Goal: Check status

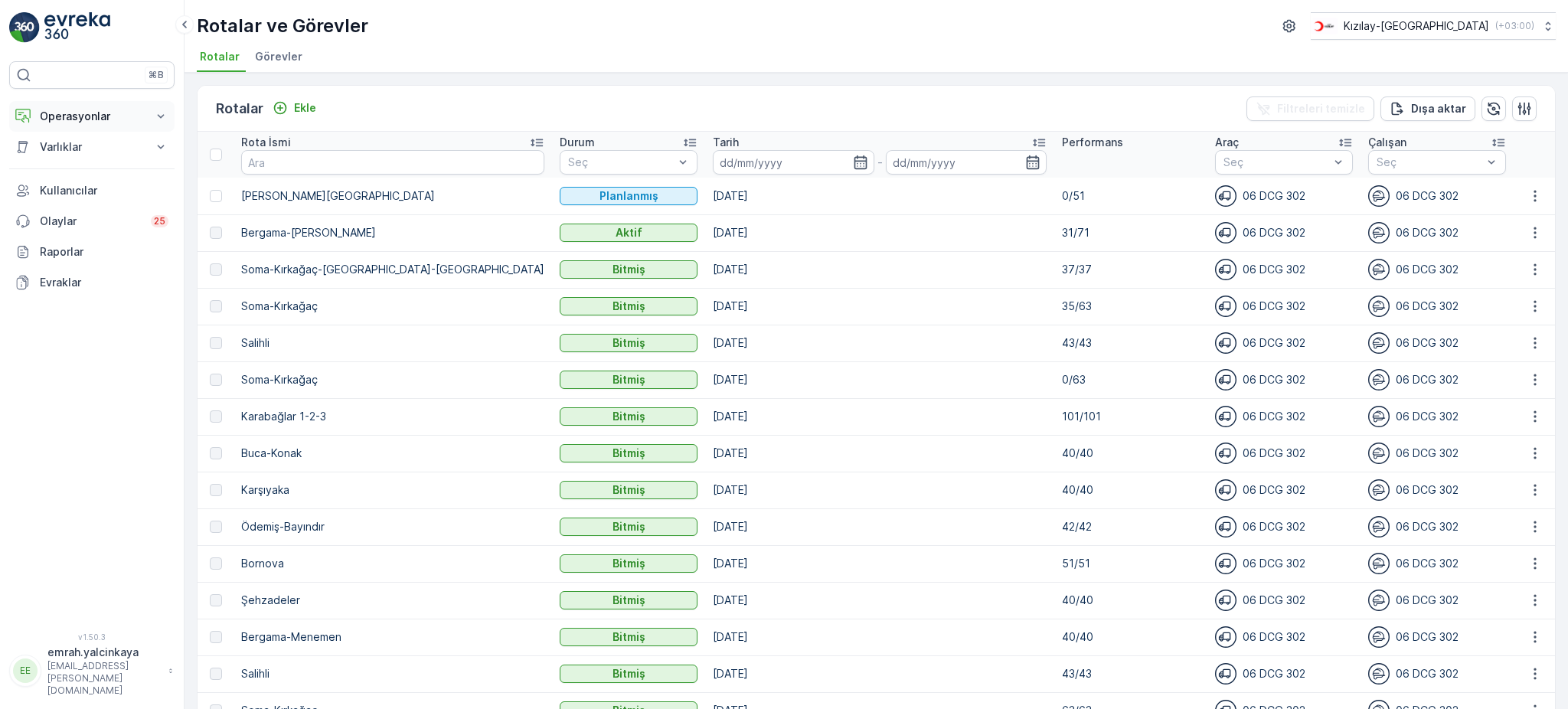
click at [83, 125] on button "Operasyonlar" at bounding box center [92, 116] width 166 height 31
click at [93, 189] on p "Rotalar & Görevler" at bounding box center [86, 185] width 95 height 15
click at [1536, 231] on icon "button" at bounding box center [1534, 232] width 15 height 15
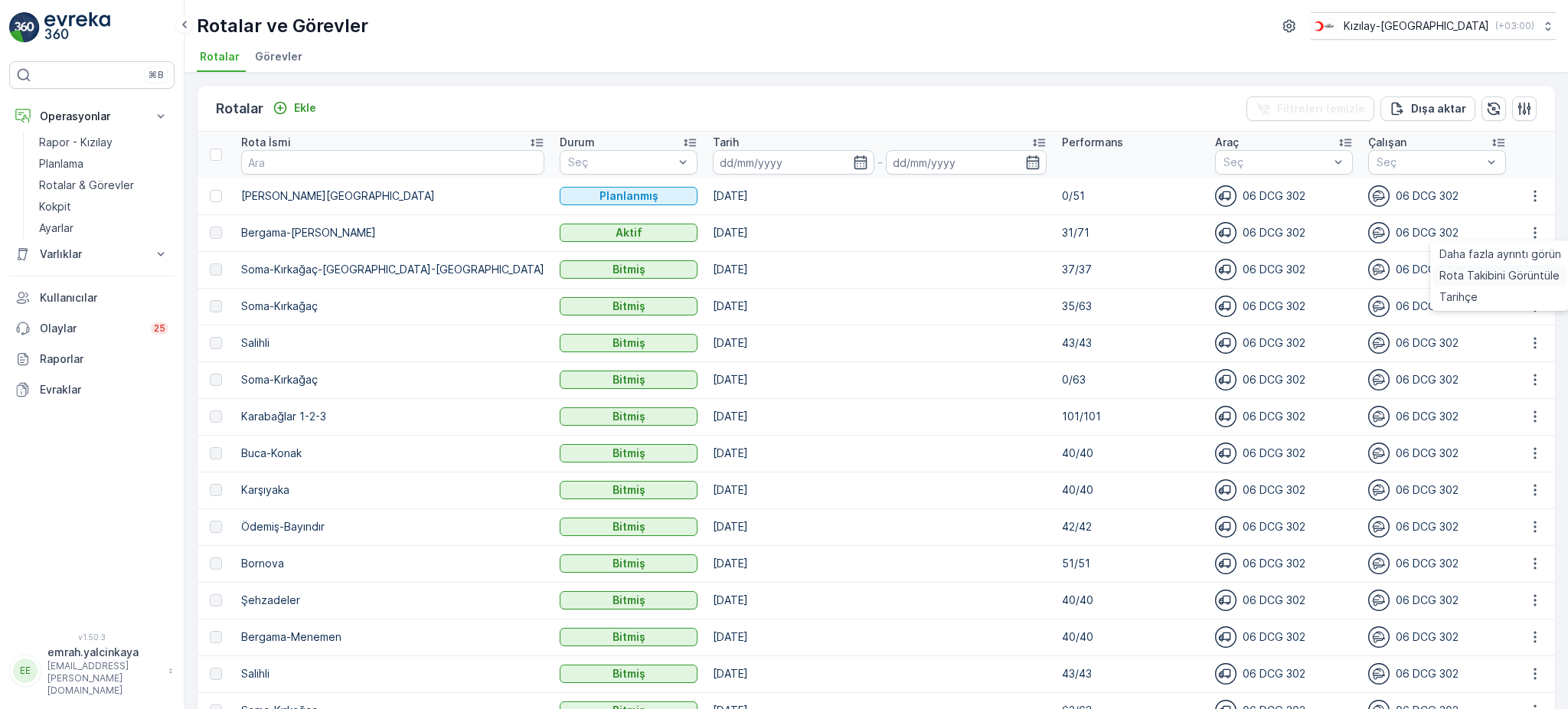
click at [1536, 274] on span "Rota Takibini Görüntüle" at bounding box center [1499, 275] width 120 height 15
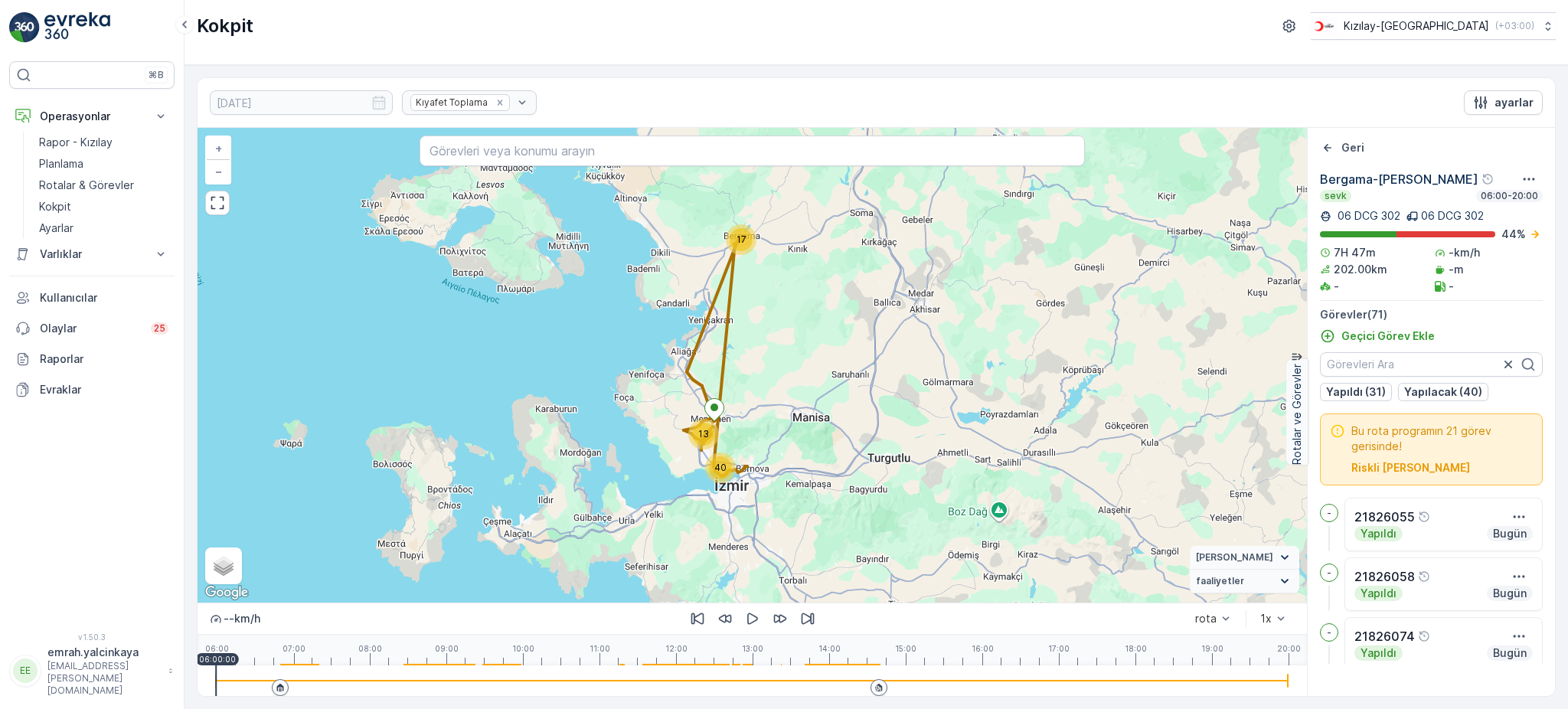
click at [860, 684] on div at bounding box center [751, 680] width 1073 height 31
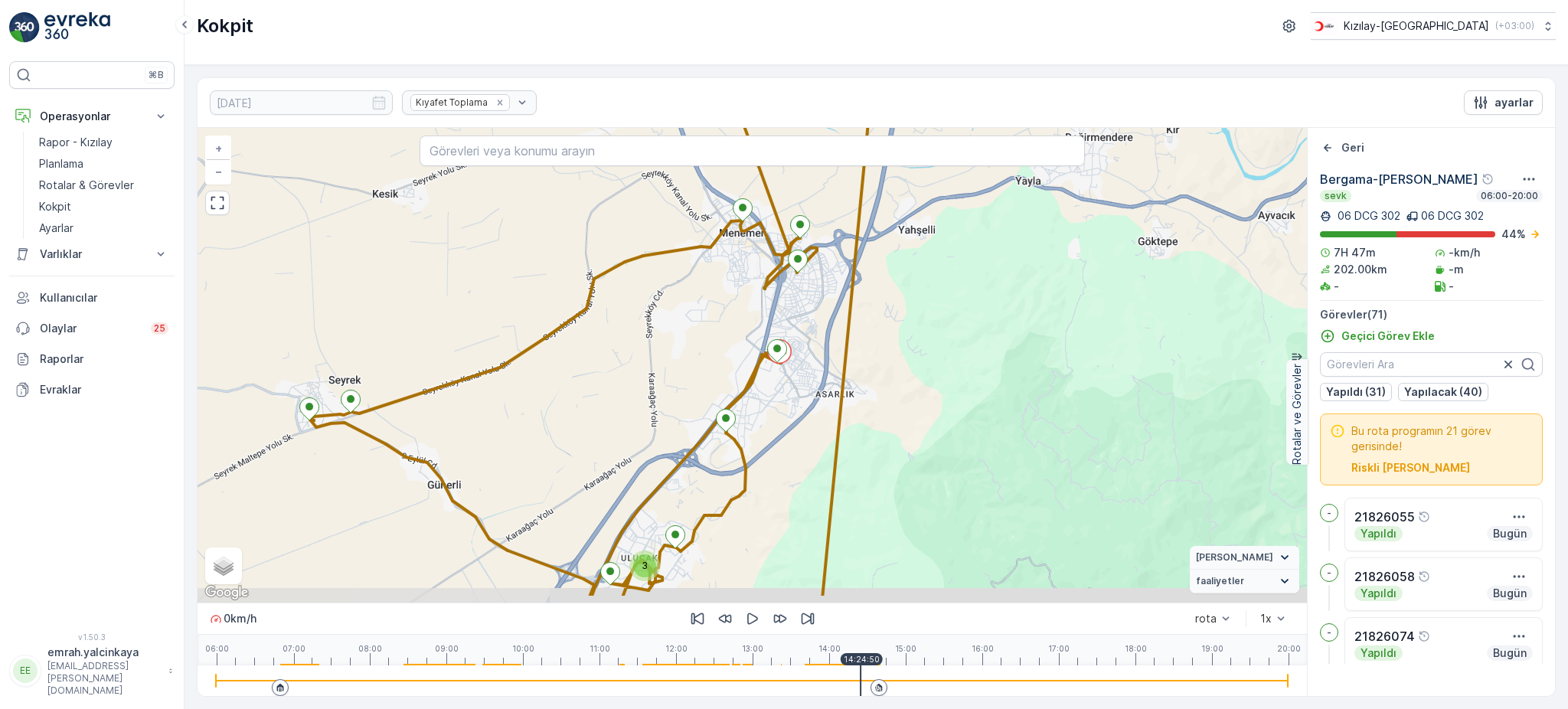
drag, startPoint x: 758, startPoint y: 359, endPoint x: 815, endPoint y: 305, distance: 78.5
click at [815, 305] on div "3 3 2 3 6 5 2 2 2 4 9 3 2 2 7 2 3 + − Uydu Yol haritası Arazi Karışık Leaflet K…" at bounding box center [751, 365] width 1109 height 475
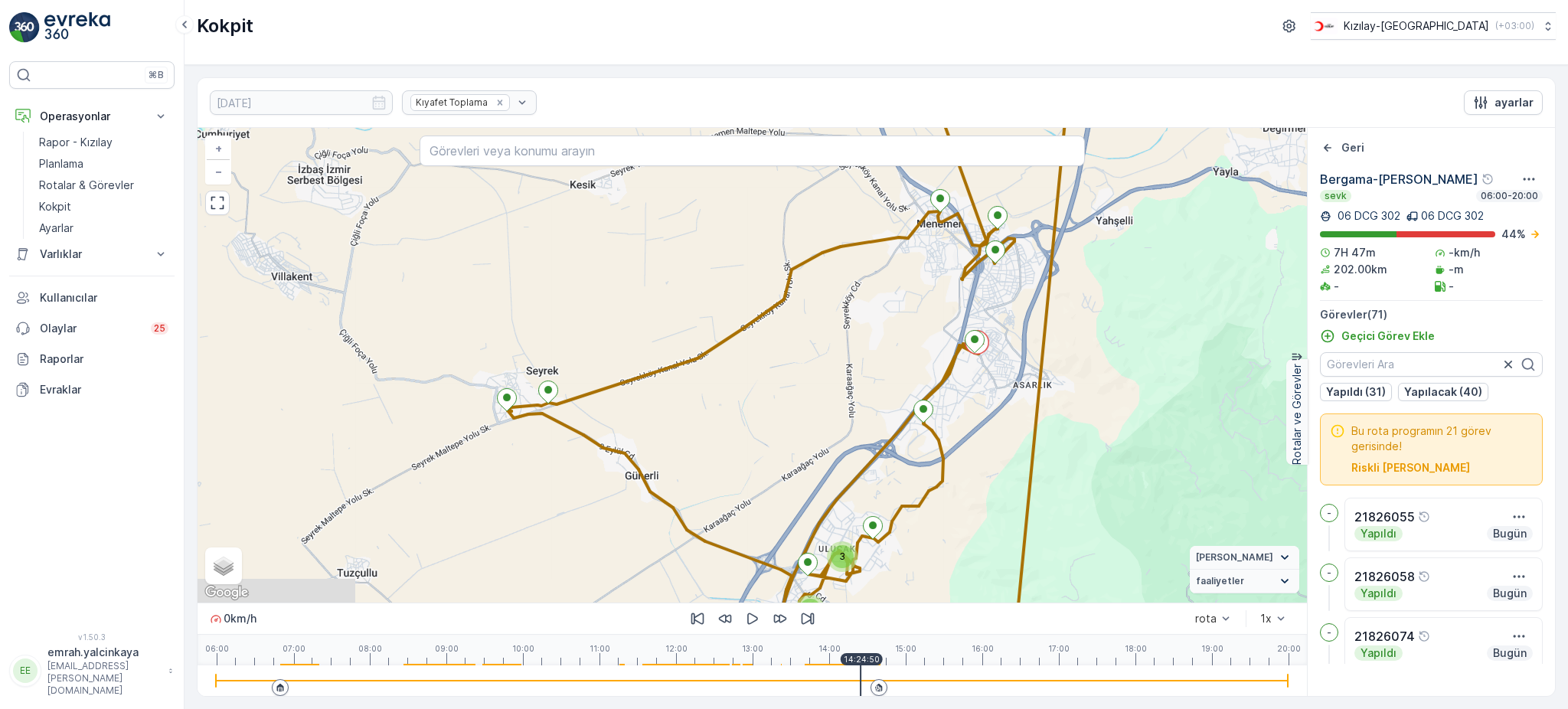
drag, startPoint x: 817, startPoint y: 306, endPoint x: 1015, endPoint y: 297, distance: 198.2
click at [1015, 297] on div "3 3 2 3 6 5 2 2 2 4 9 3 2 2 7 2 3 + − Uydu Yol haritası Arazi Karışık Leaflet K…" at bounding box center [751, 365] width 1109 height 475
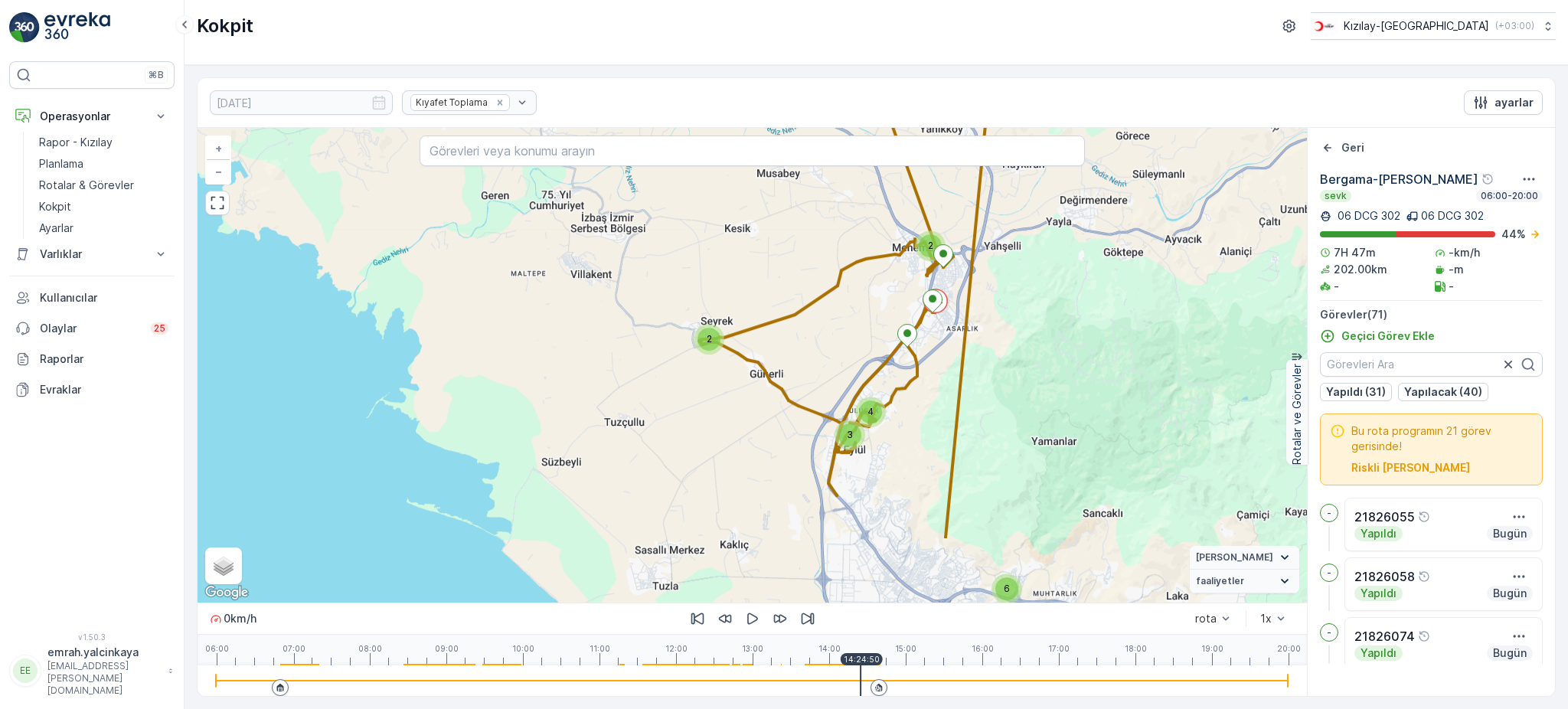
drag, startPoint x: 1139, startPoint y: 486, endPoint x: 1020, endPoint y: 373, distance: 164.1
click at [1020, 373] on div "6 11 6 2 3 15 14 2 3 4 2 + − Uydu Yol haritası Arazi Karışık Leaflet Klavye kıs…" at bounding box center [751, 365] width 1109 height 475
click at [752, 621] on icon "button" at bounding box center [752, 619] width 15 height 15
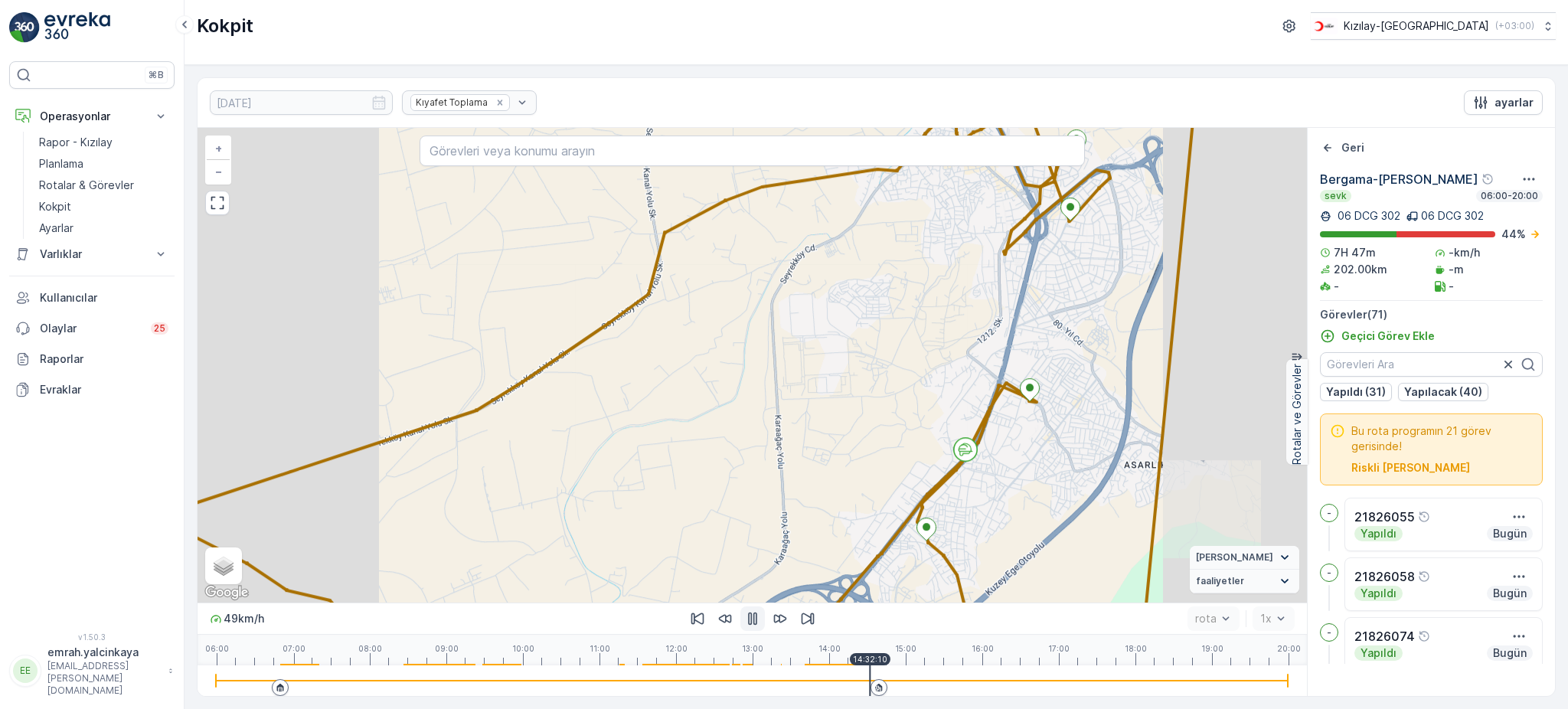
drag, startPoint x: 1063, startPoint y: 462, endPoint x: 1132, endPoint y: 323, distance: 155.2
click at [1131, 323] on div "2 2 2 3 2 2 3 2 3 2 2 2 2 2 2 2 5 3 2 5 3 + − Uydu Yol haritası Arazi Karışık L…" at bounding box center [751, 365] width 1109 height 475
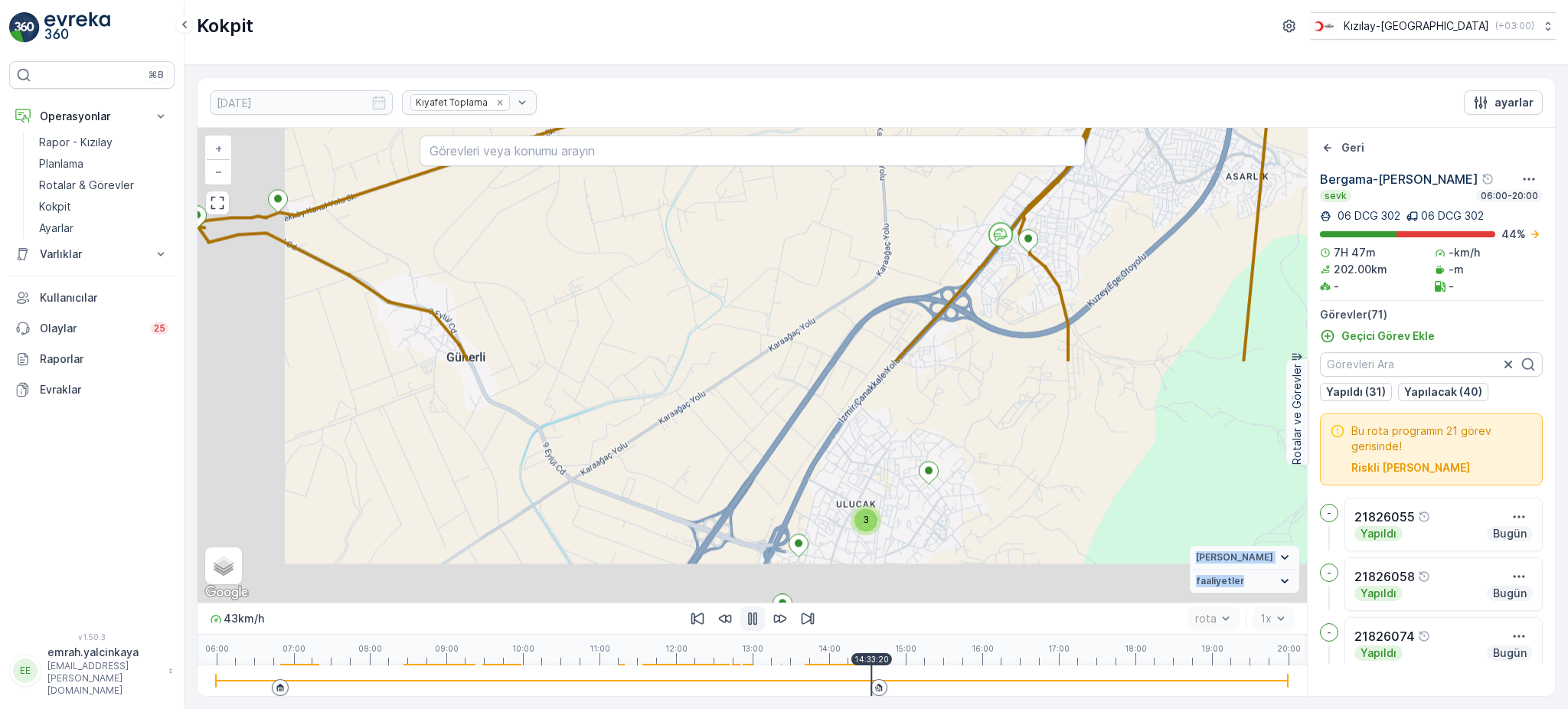
drag, startPoint x: 1027, startPoint y: 540, endPoint x: 1130, endPoint y: 247, distance: 310.6
click at [1130, 247] on div "3 2 2 3 2 3 2 2 2 2 2 2 2 5 3 2 5 3 + − Uydu Yol haritası Arazi Karışık Leaflet…" at bounding box center [751, 365] width 1109 height 475
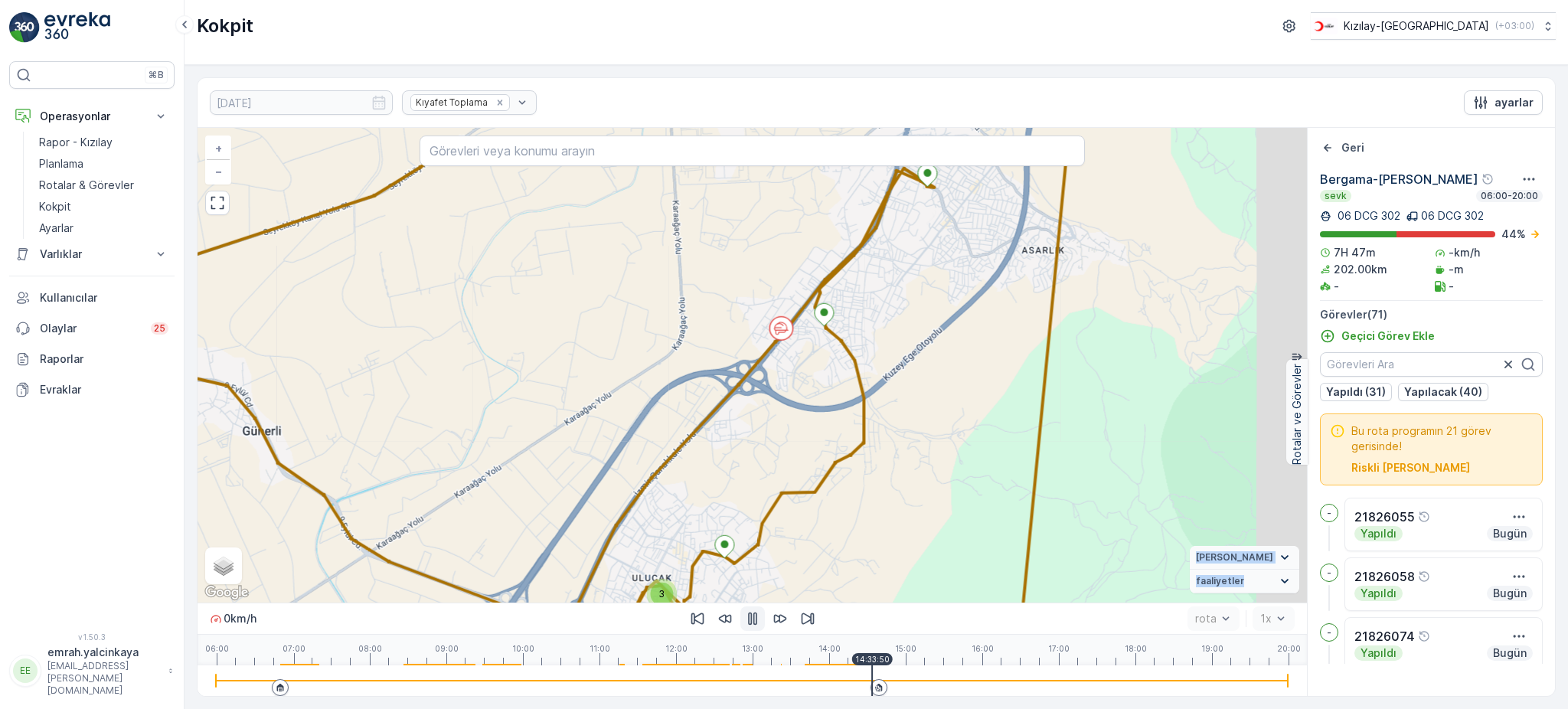
drag, startPoint x: 964, startPoint y: 525, endPoint x: 1050, endPoint y: 242, distance: 295.8
click at [1047, 236] on div "3 2 2 3 2 3 2 2 2 2 2 2 2 5 3 2 5 3 + − Uydu Yol haritası Arazi Karışık Leaflet…" at bounding box center [751, 365] width 1109 height 475
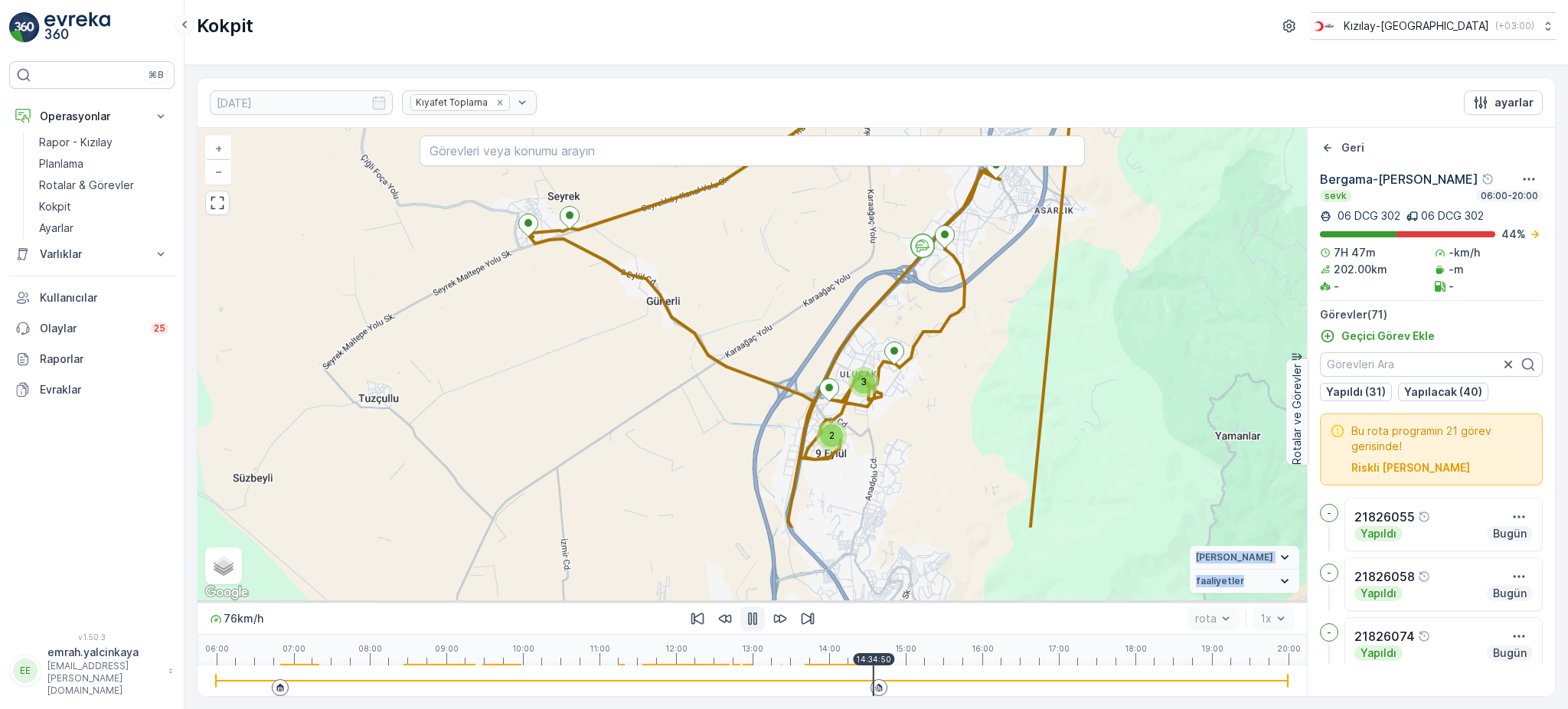
drag, startPoint x: 992, startPoint y: 474, endPoint x: 1033, endPoint y: 305, distance: 173.9
click at [1031, 305] on div "3 3 2 3 6 5 2 2 2 4 9 3 2 2 7 2 3 + − Uydu Yol haritası Arazi Karışık Leaflet K…" at bounding box center [751, 365] width 1109 height 475
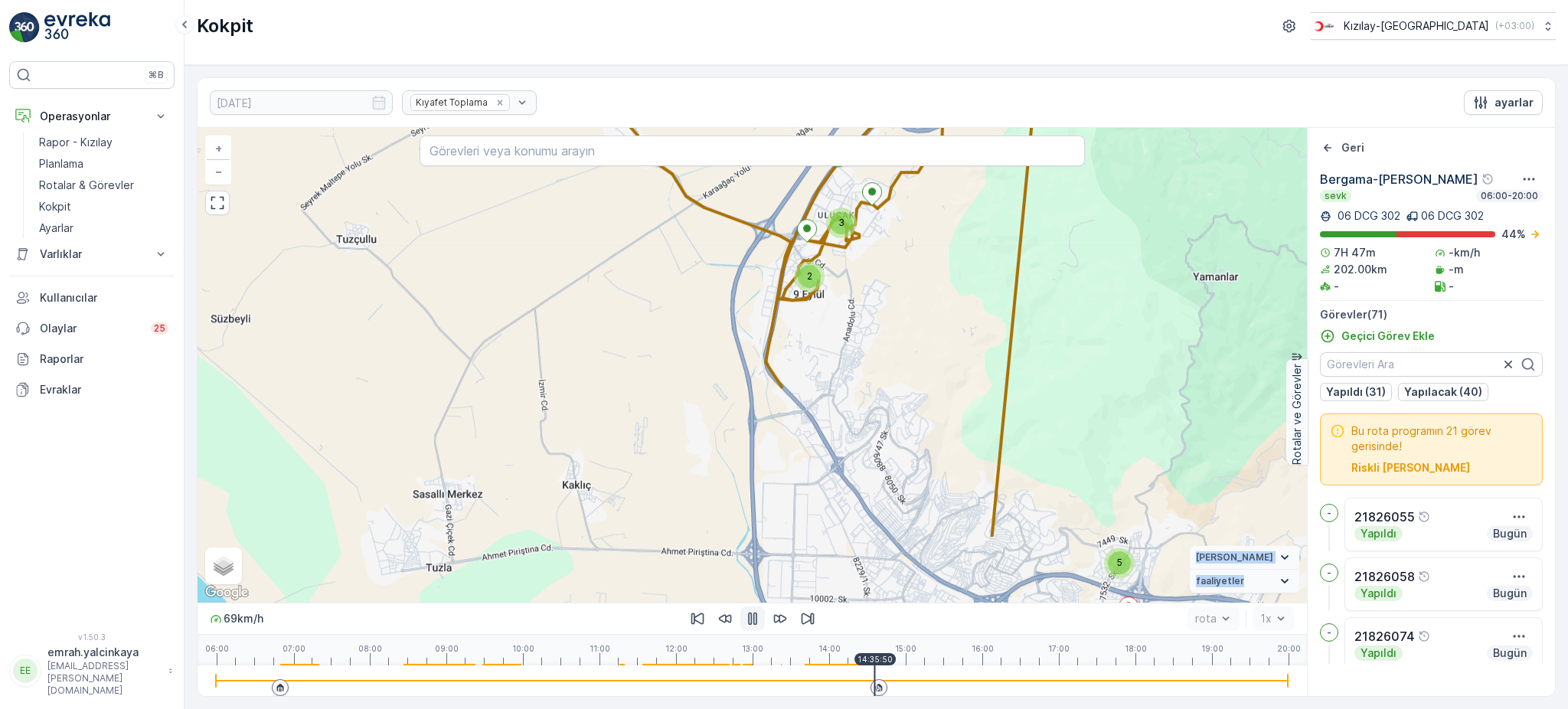
drag, startPoint x: 972, startPoint y: 363, endPoint x: 966, endPoint y: 332, distance: 31.6
click at [964, 328] on div "3 3 2 3 6 5 2 2 2 4 9 3 2 2 7 2 3 + − Uydu Yol haritası Arazi Karışık Leaflet K…" at bounding box center [751, 365] width 1109 height 475
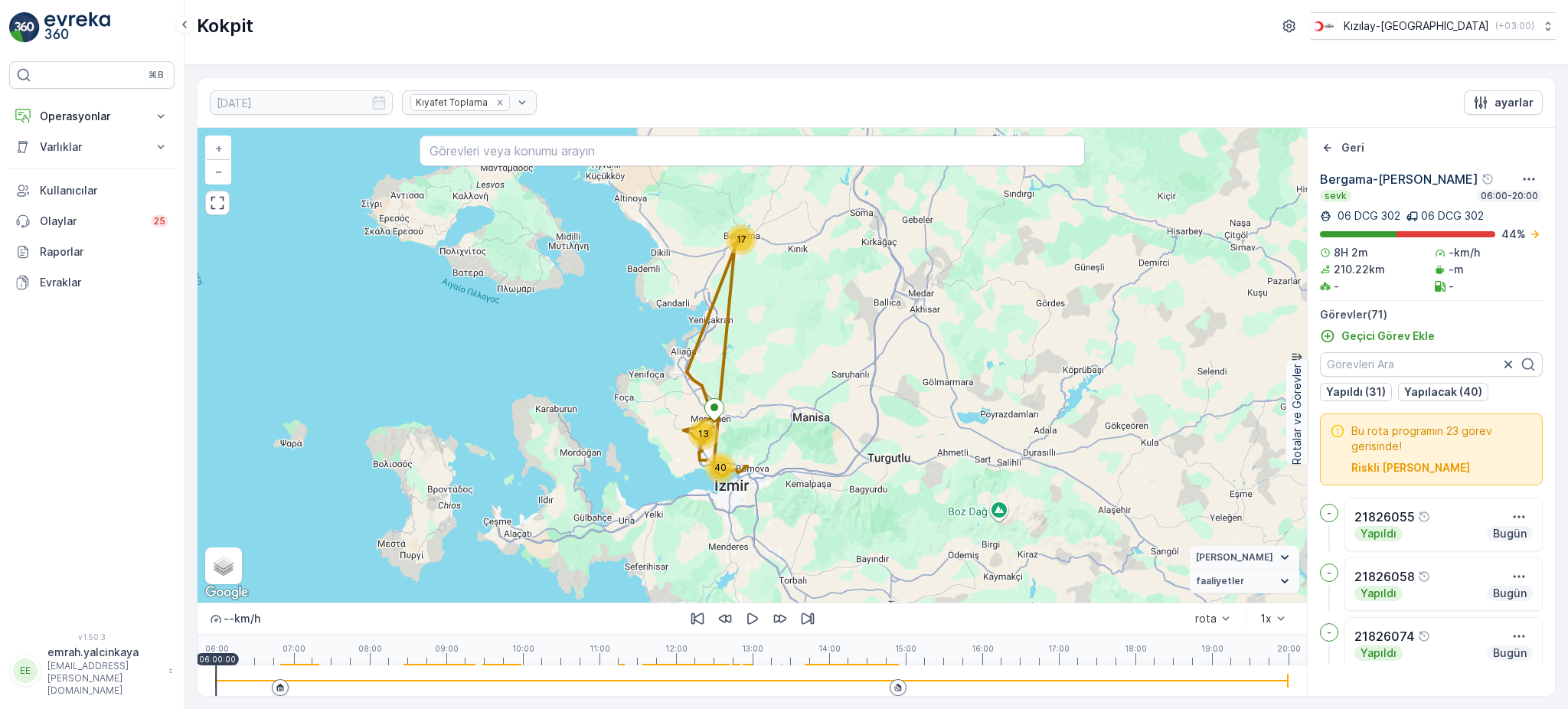
click at [883, 684] on div at bounding box center [751, 680] width 1073 height 31
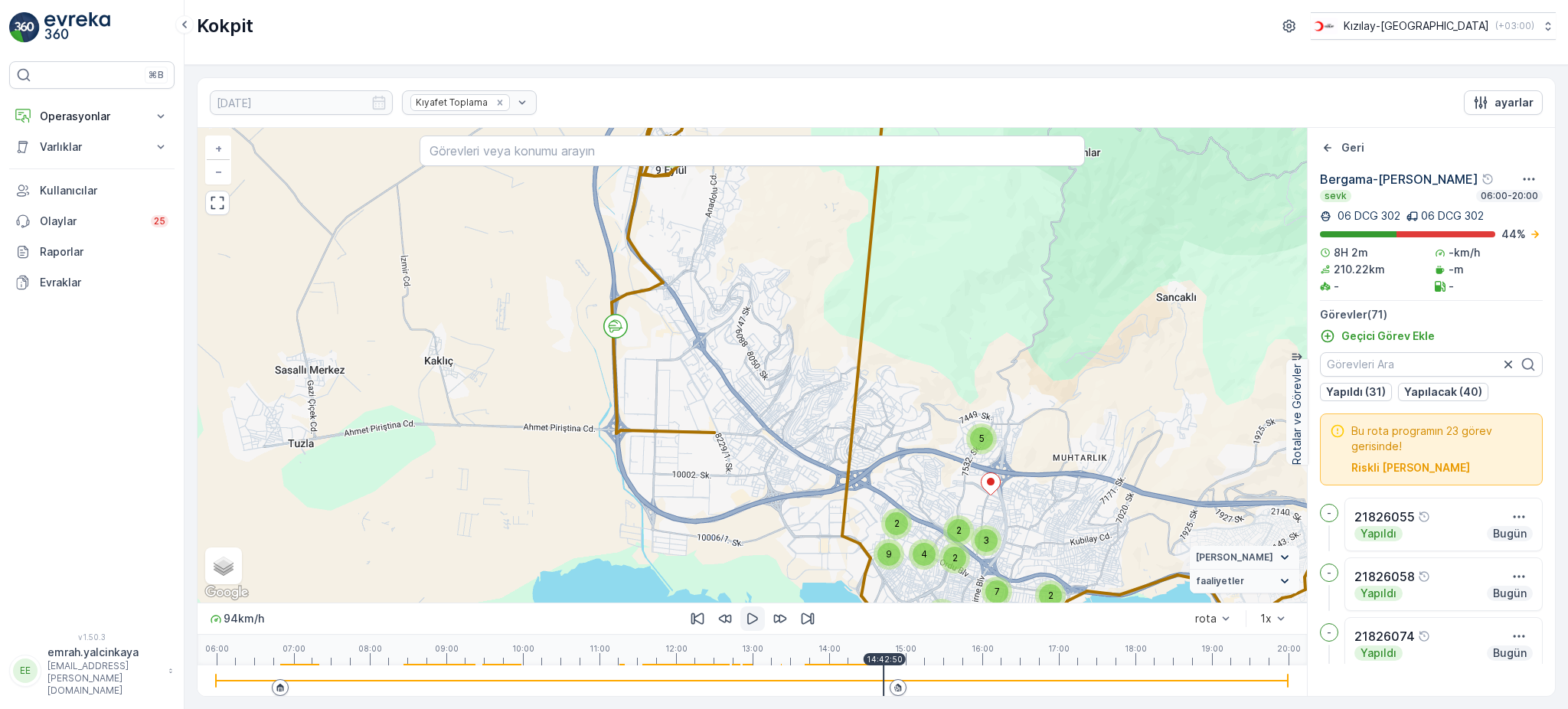
click at [755, 619] on icon "button" at bounding box center [752, 619] width 15 height 15
